Goal: Download file/media

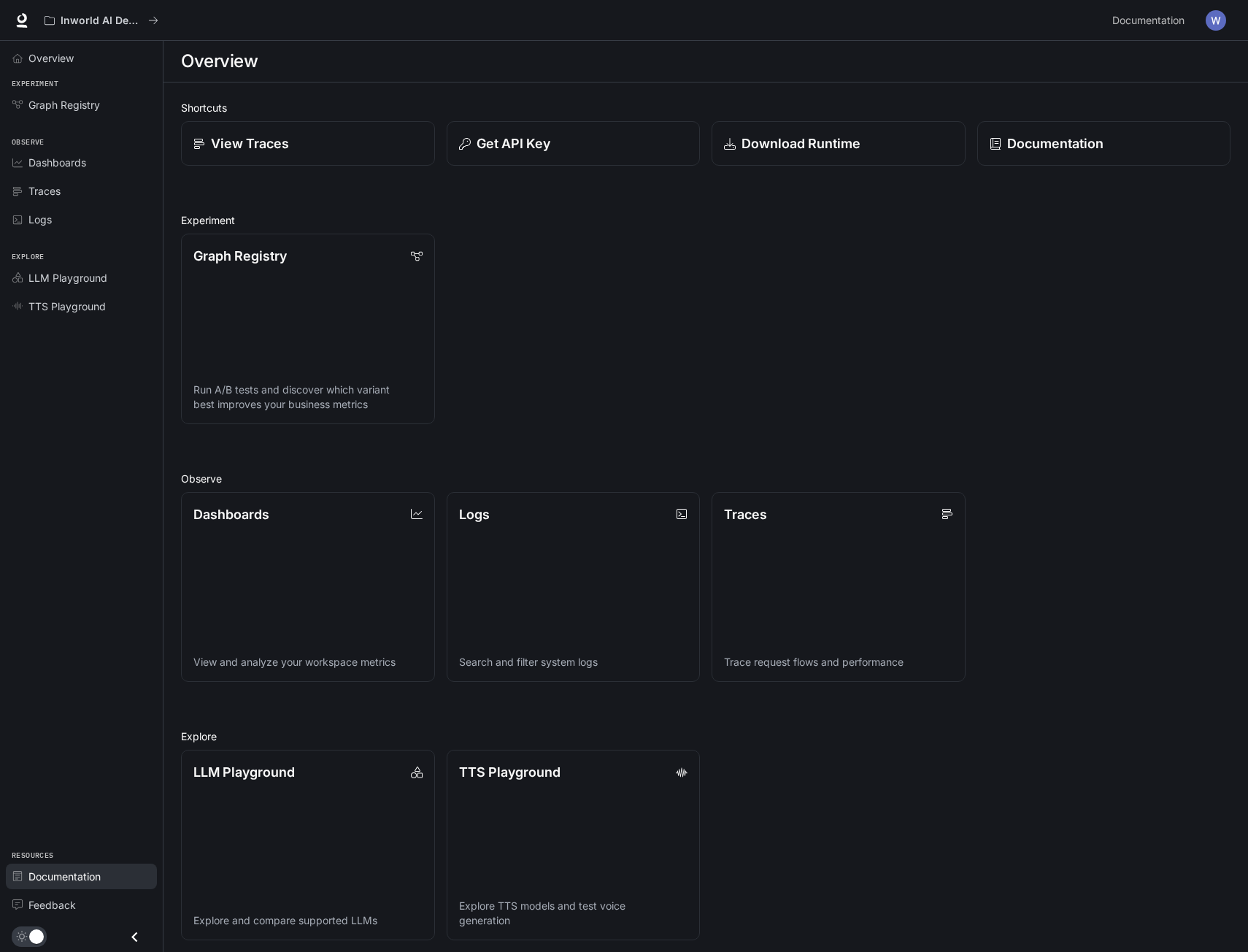
click at [83, 871] on span "Documentation" at bounding box center [65, 876] width 72 height 15
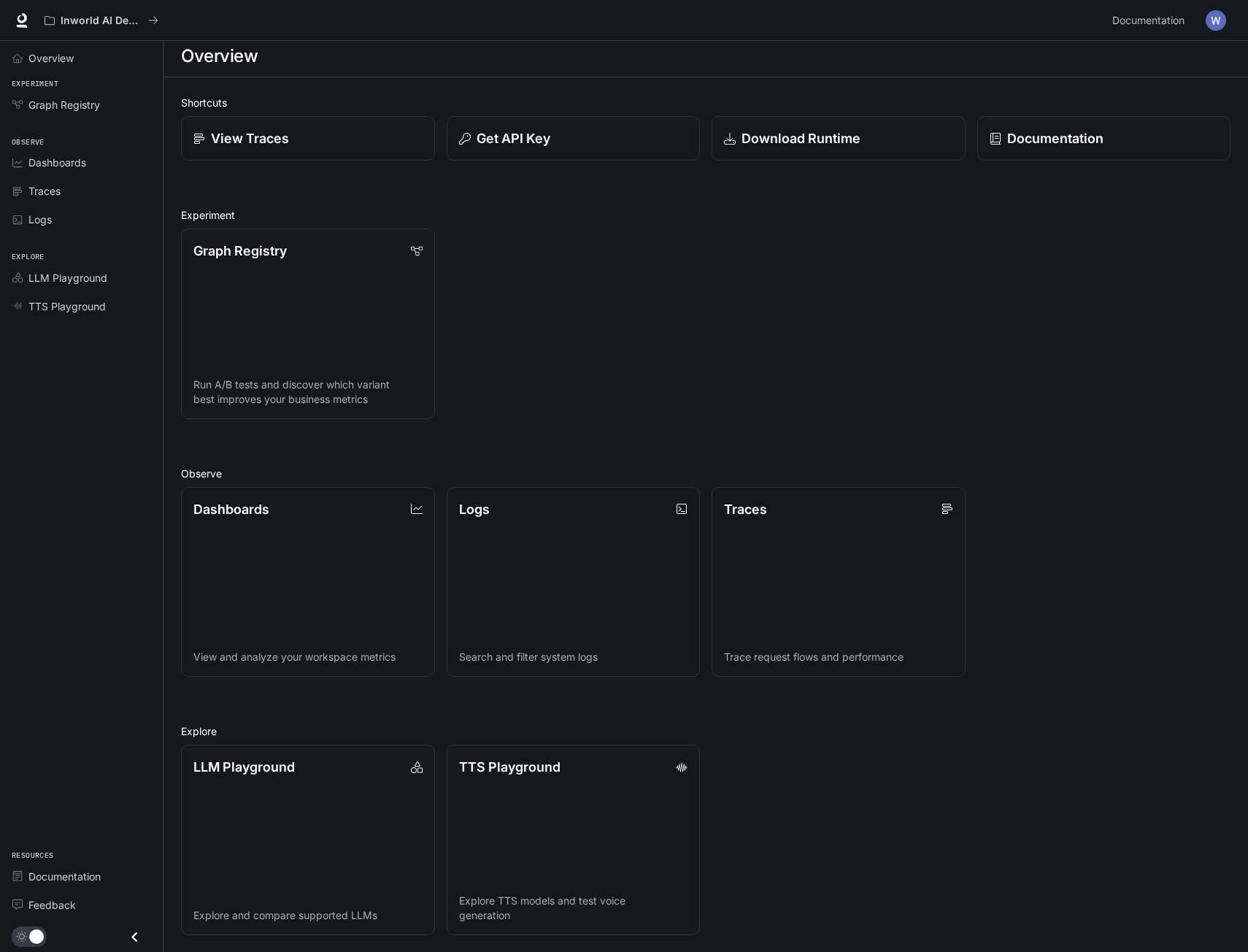
scroll to position [6, 0]
click at [805, 151] on link "Download Runtime" at bounding box center [838, 138] width 256 height 45
